Goal: Information Seeking & Learning: Learn about a topic

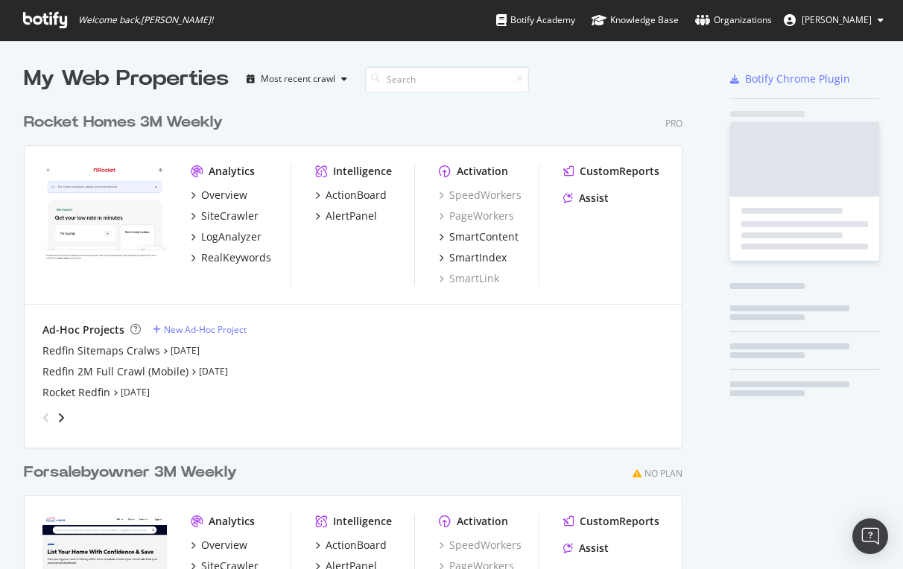
scroll to position [673, 670]
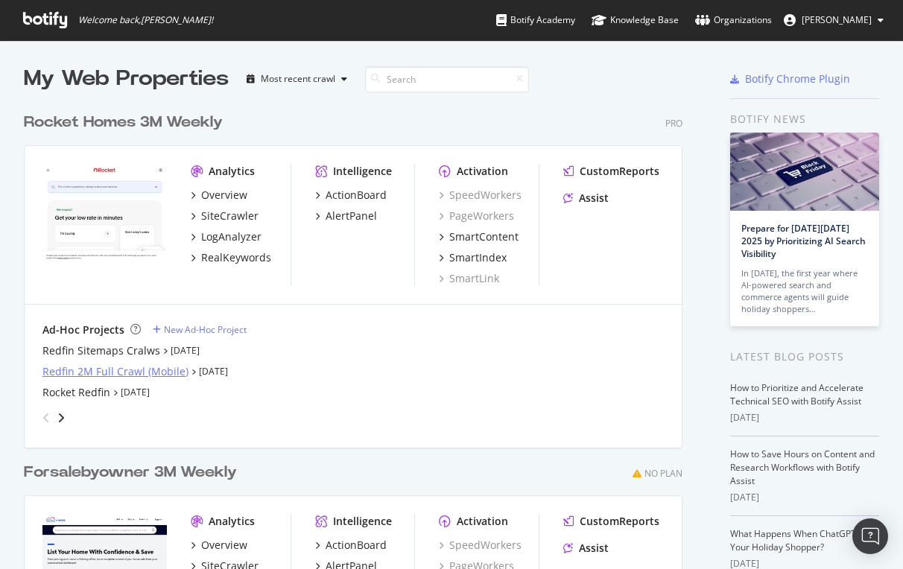
click at [81, 372] on div "Redfin 2M Full Crawl (Mobile)" at bounding box center [115, 371] width 146 height 15
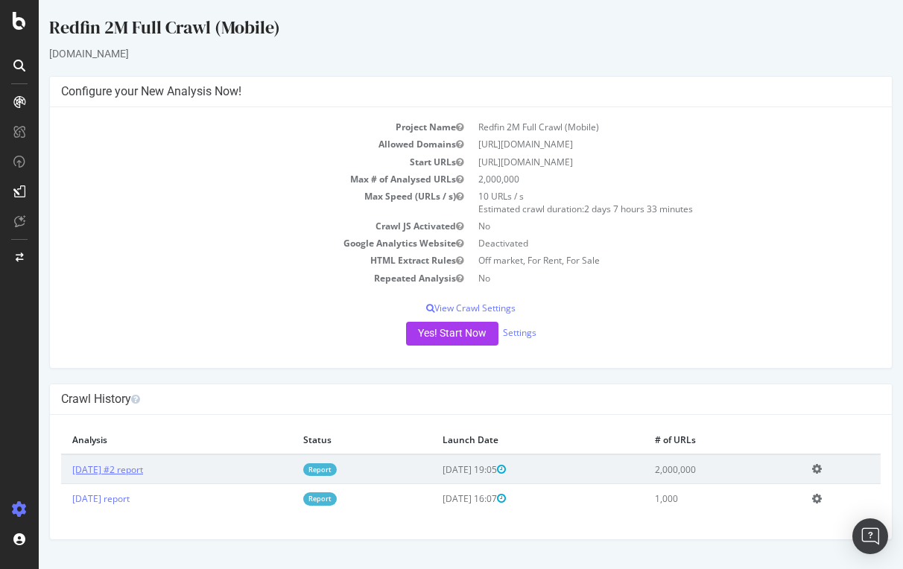
click at [129, 474] on link "[DATE] #2 report" at bounding box center [107, 469] width 71 height 13
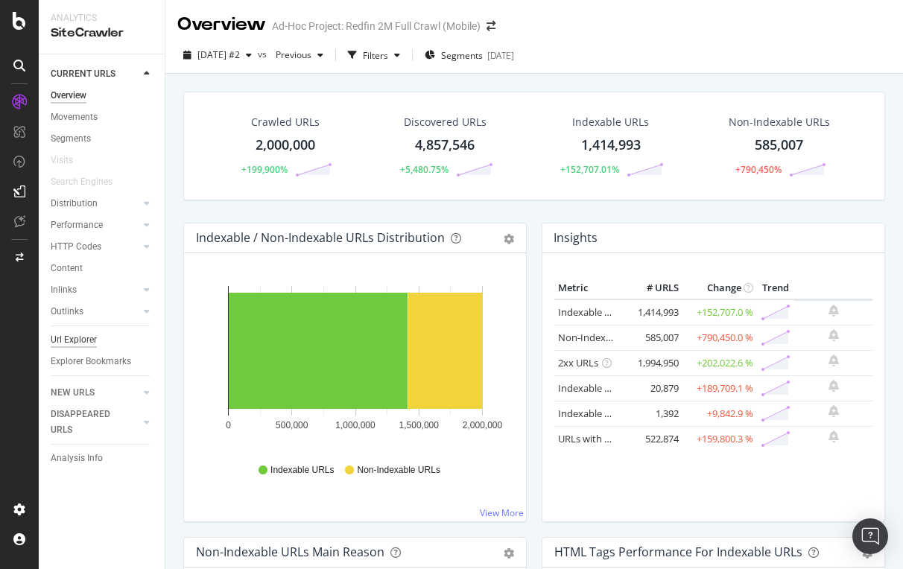
click at [70, 339] on div "Url Explorer" at bounding box center [74, 340] width 46 height 16
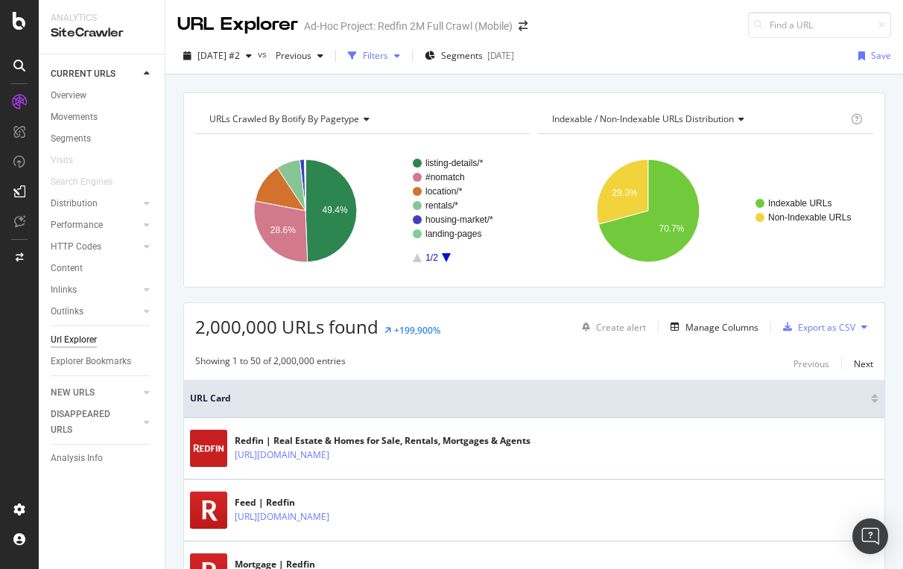
click at [388, 52] on div "Filters" at bounding box center [375, 55] width 25 height 13
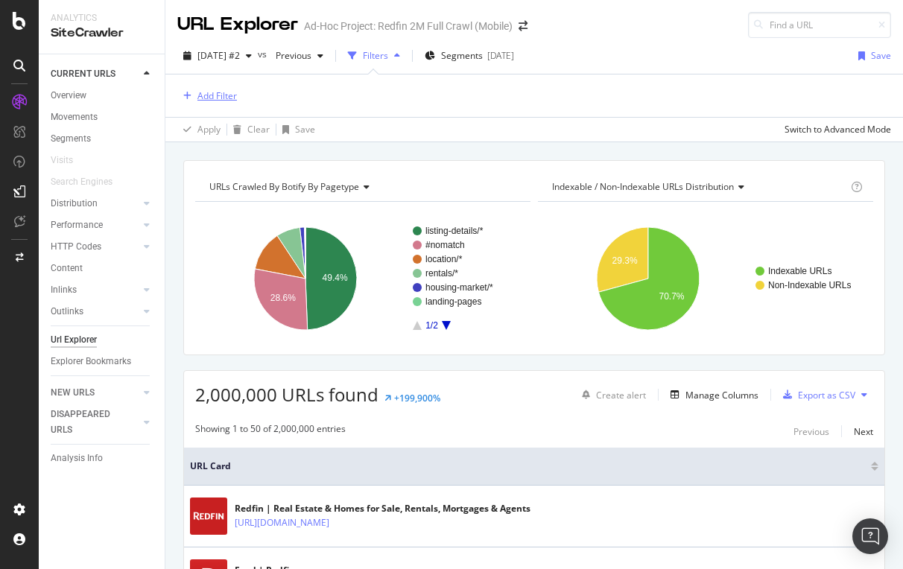
click at [200, 96] on div "Add Filter" at bounding box center [216, 95] width 39 height 13
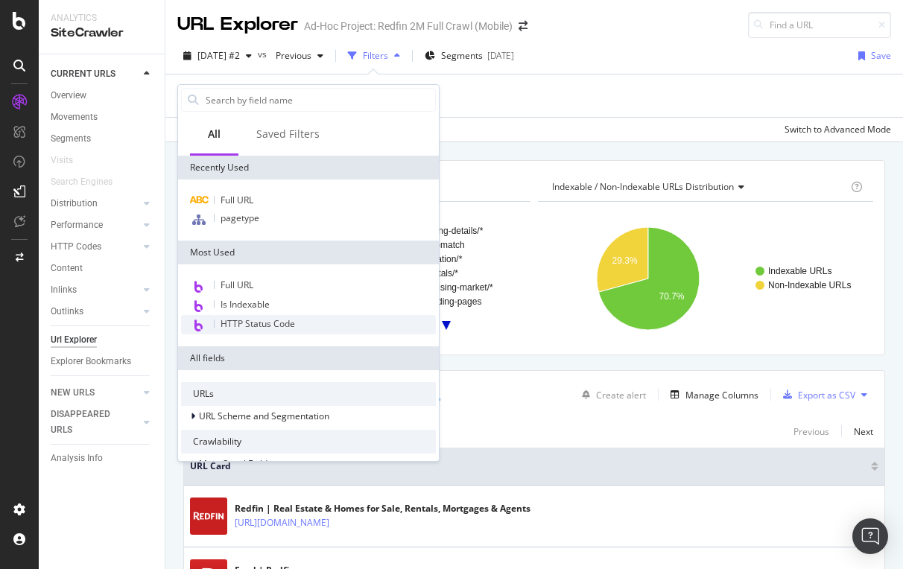
click at [238, 322] on span "HTTP Status Code" at bounding box center [258, 323] width 74 height 13
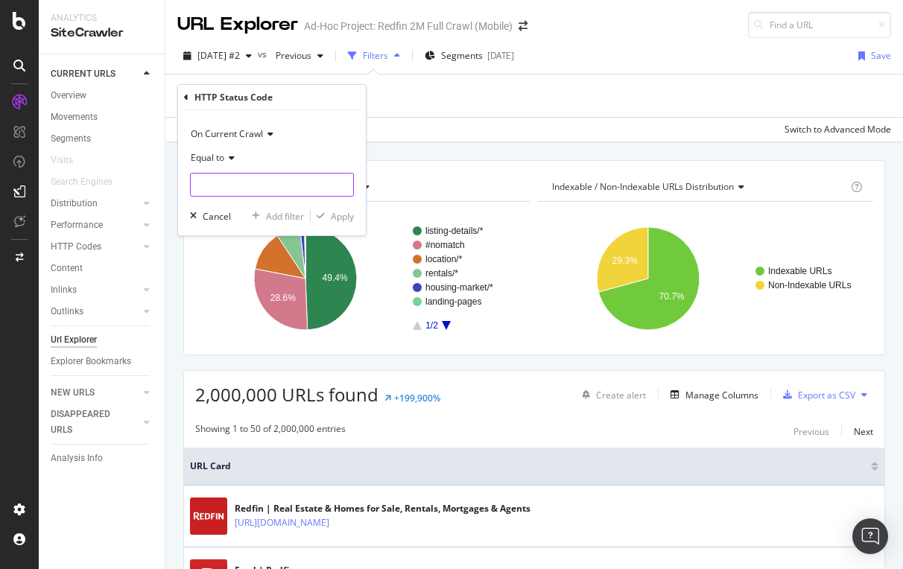
click at [214, 179] on input "number" at bounding box center [272, 185] width 164 height 24
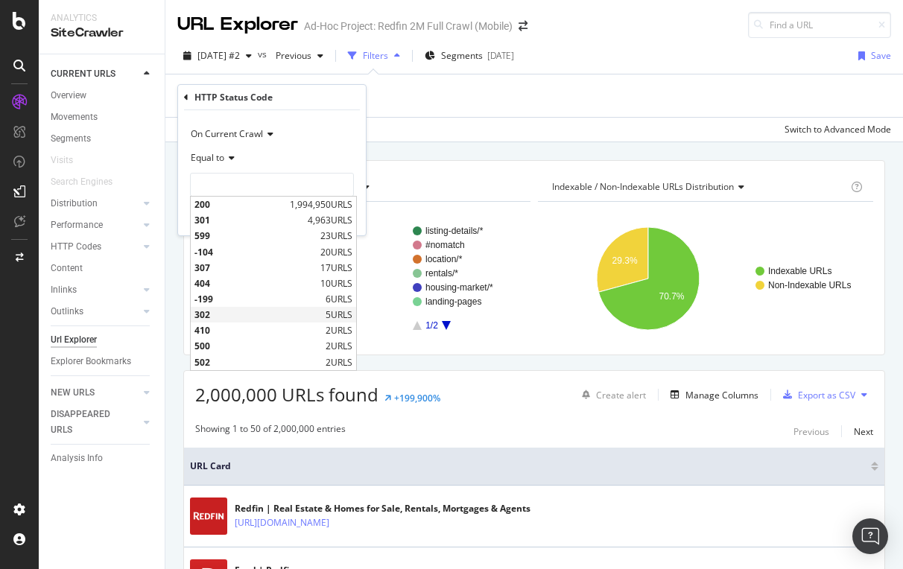
click at [206, 319] on span "302" at bounding box center [257, 314] width 127 height 13
type input "302"
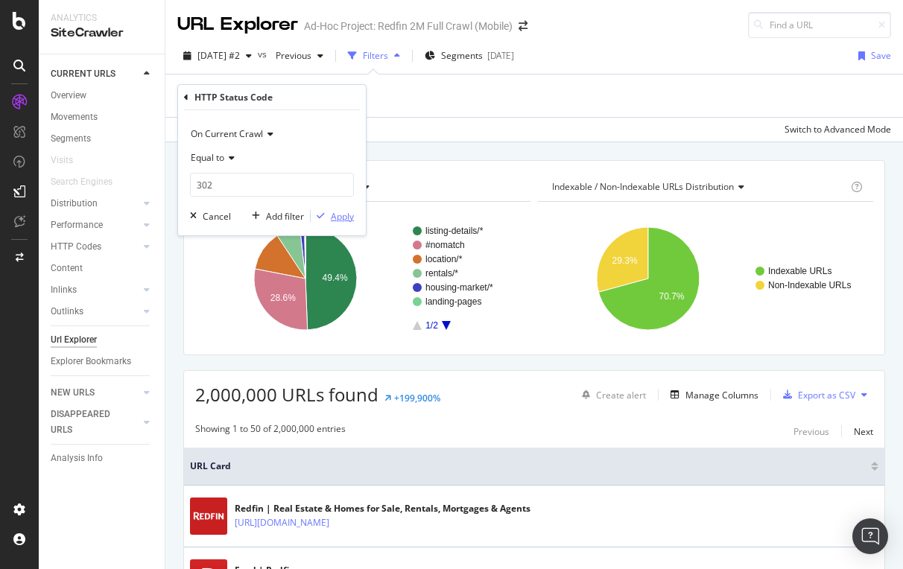
click at [340, 217] on div "Apply" at bounding box center [342, 216] width 23 height 13
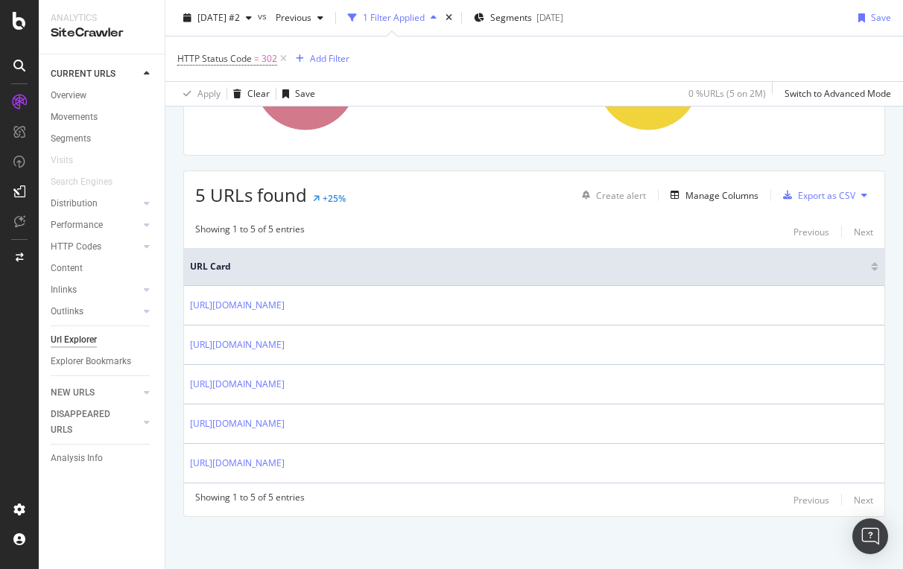
scroll to position [202, 0]
